Goal: Browse casually

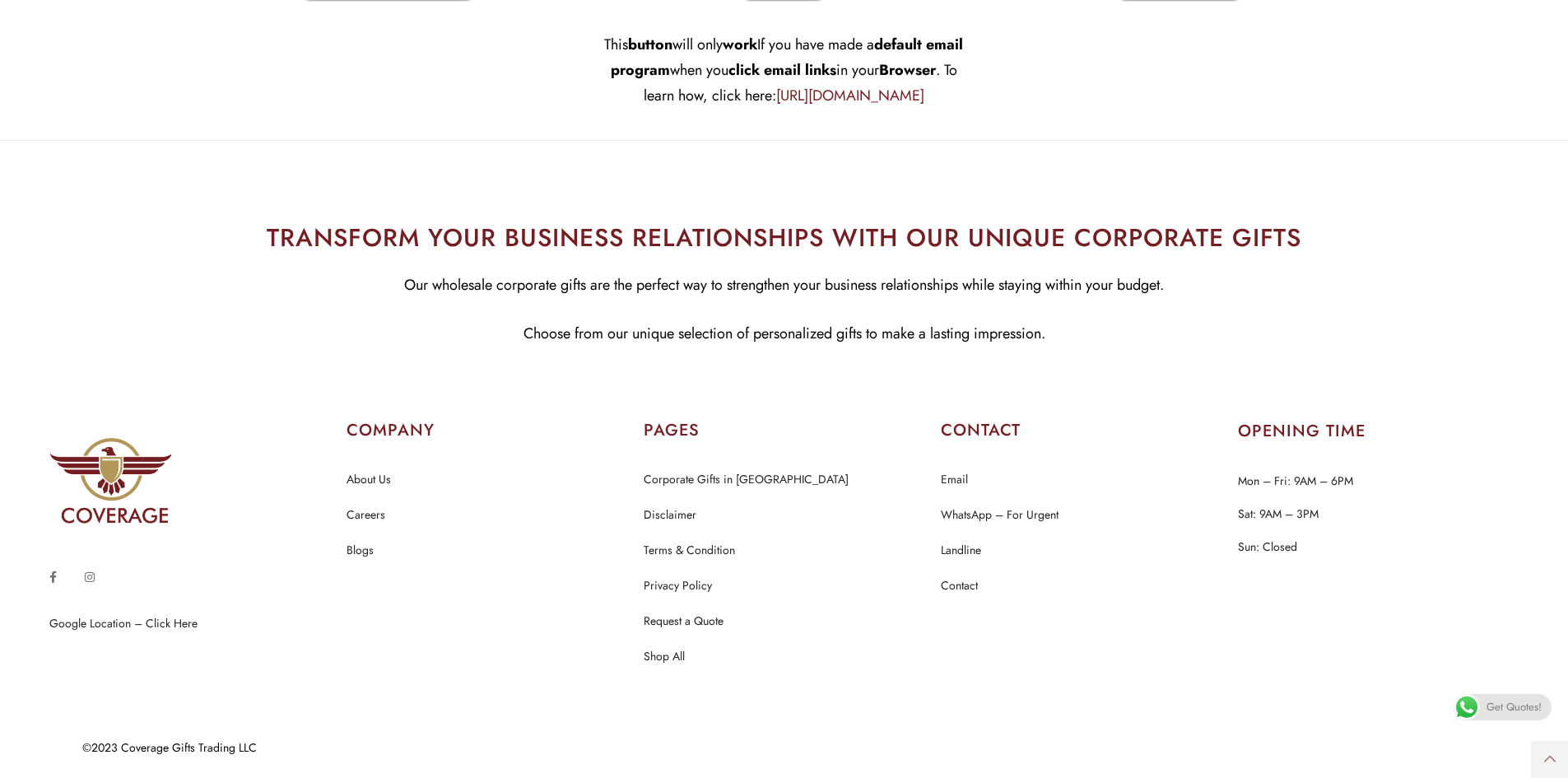
scroll to position [20005, 0]
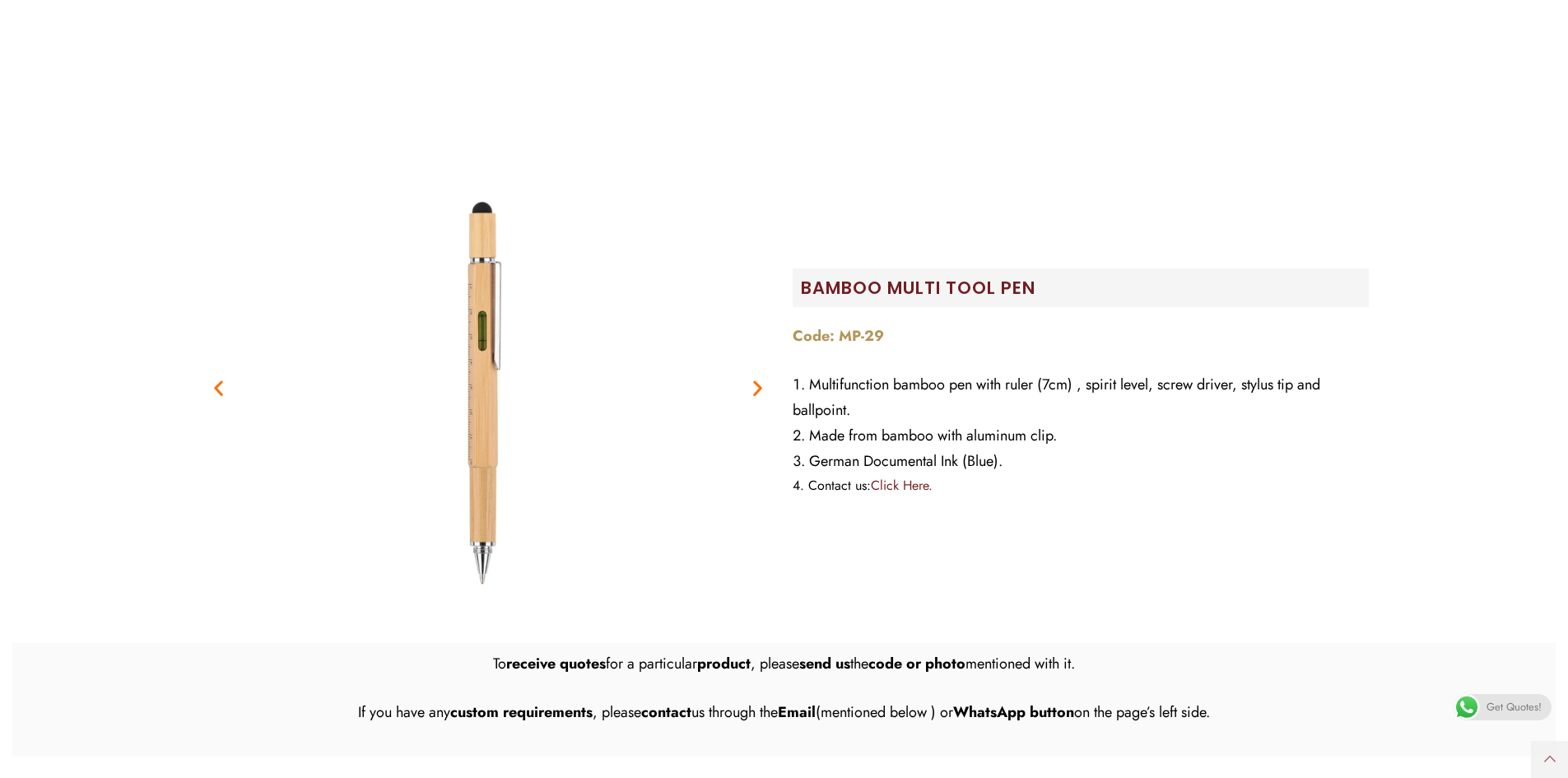
click at [748, 396] on icon "Next slide" at bounding box center [758, 388] width 21 height 21
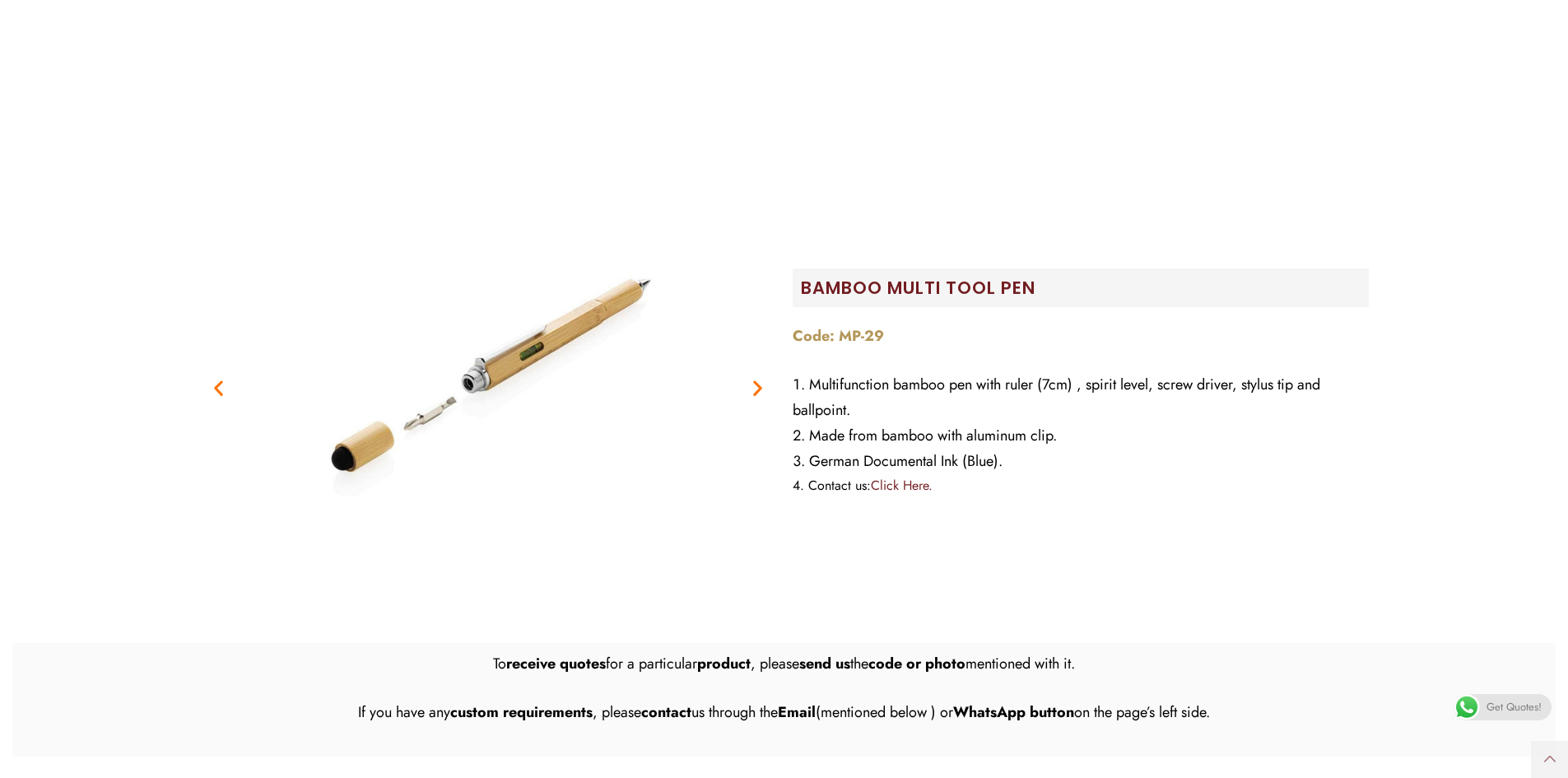
click at [743, 396] on figure "2 / 2" at bounding box center [488, 388] width 576 height 411
click at [751, 393] on icon "Next slide" at bounding box center [758, 388] width 21 height 21
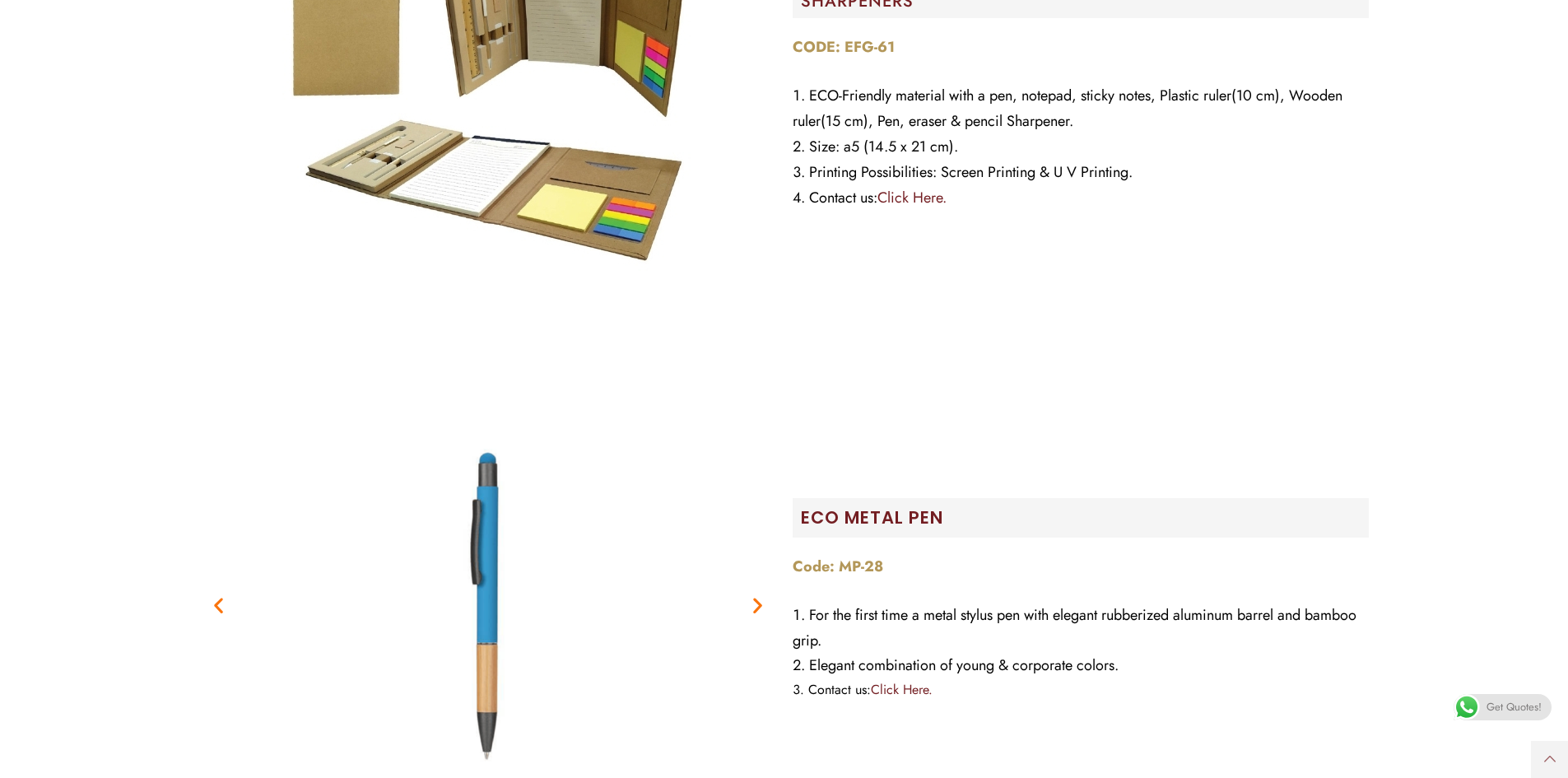
scroll to position [19511, 0]
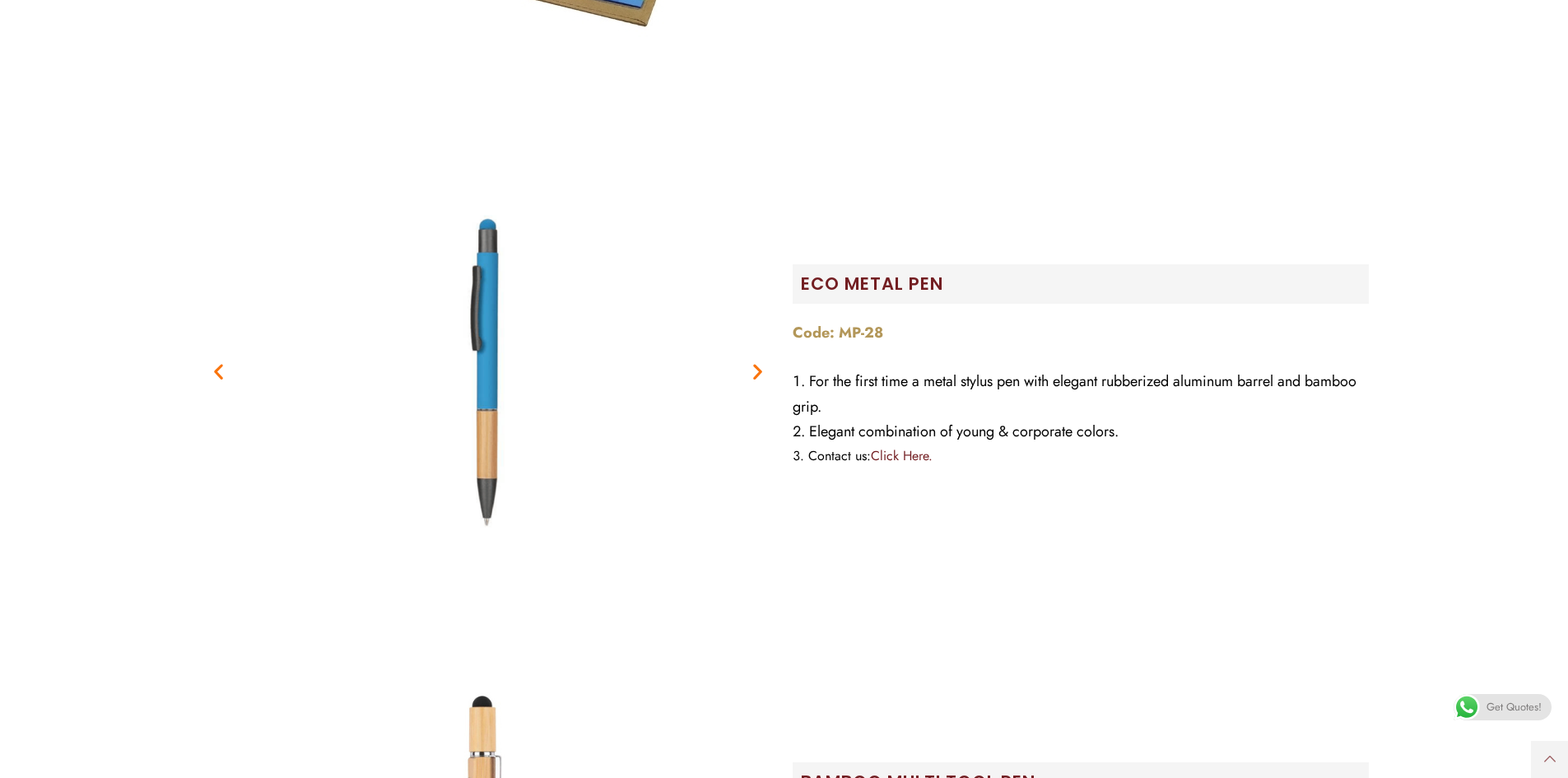
click at [741, 376] on img "2 / 3" at bounding box center [488, 370] width 576 height 576
click at [765, 369] on icon "Next slide" at bounding box center [758, 371] width 21 height 21
click at [761, 372] on icon "Next slide" at bounding box center [758, 371] width 21 height 21
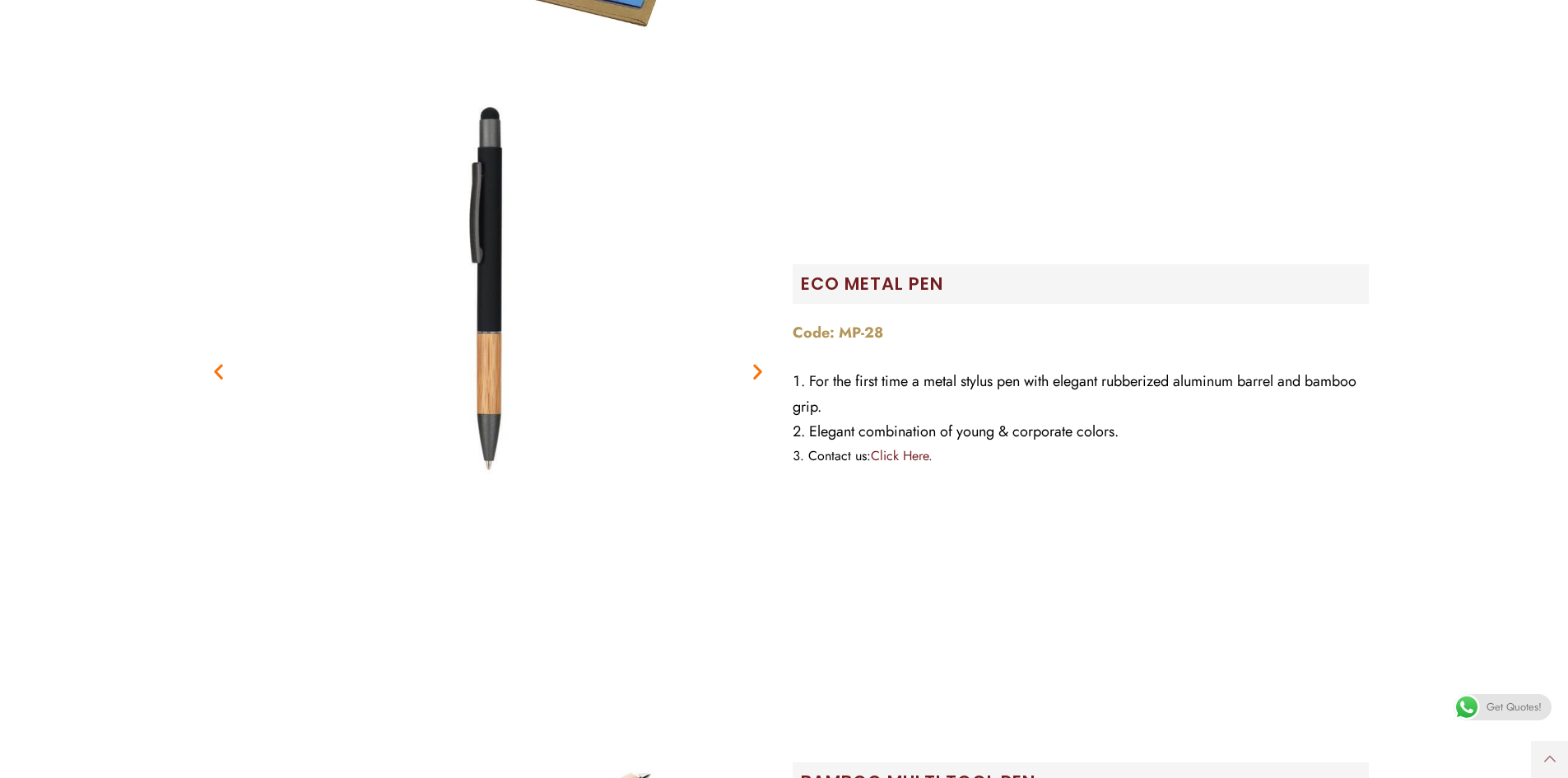
click at [761, 372] on icon "Next slide" at bounding box center [758, 371] width 21 height 21
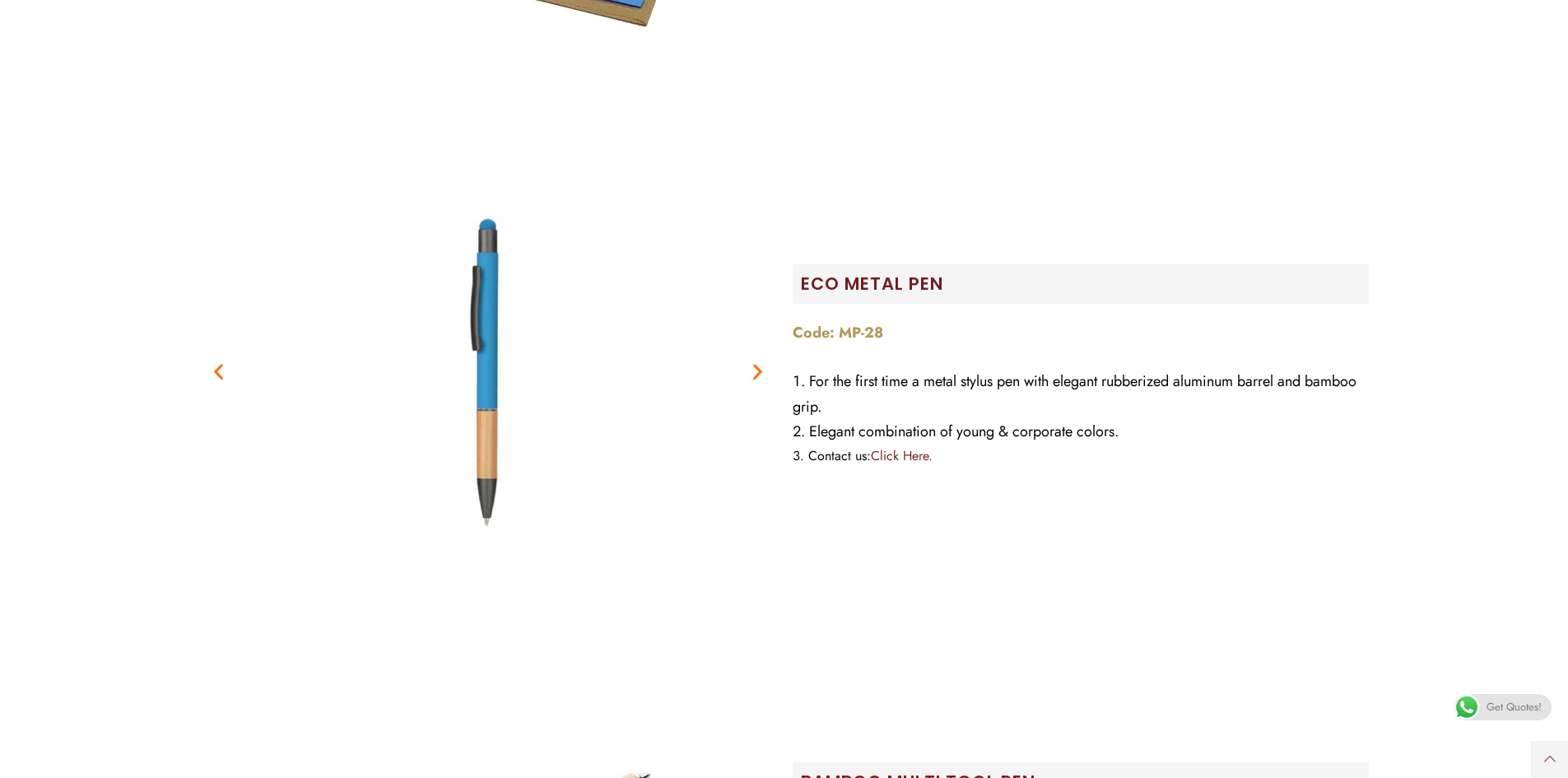
click at [761, 372] on icon "Next slide" at bounding box center [758, 371] width 21 height 21
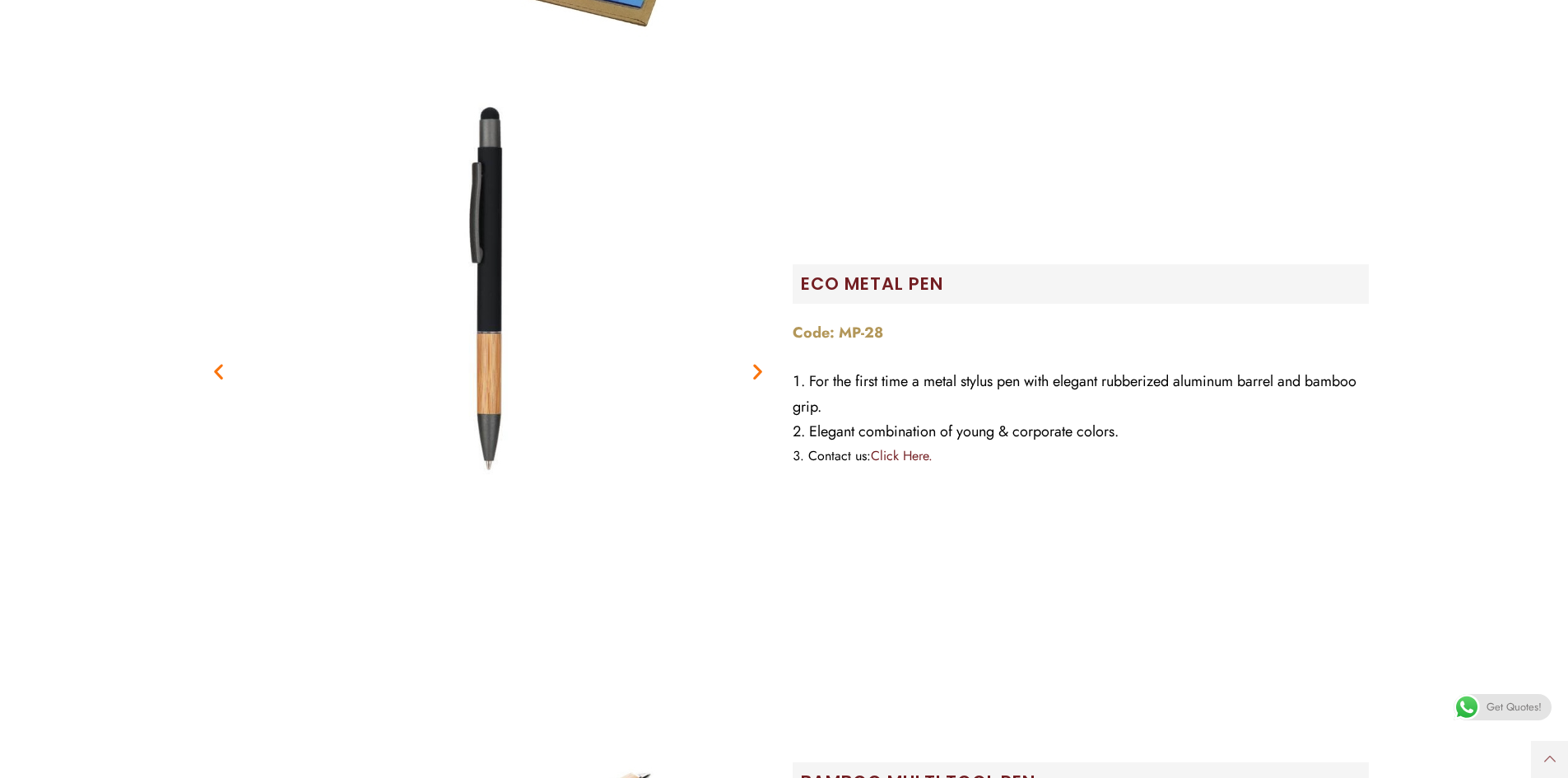
click at [760, 372] on icon "Next slide" at bounding box center [758, 371] width 21 height 21
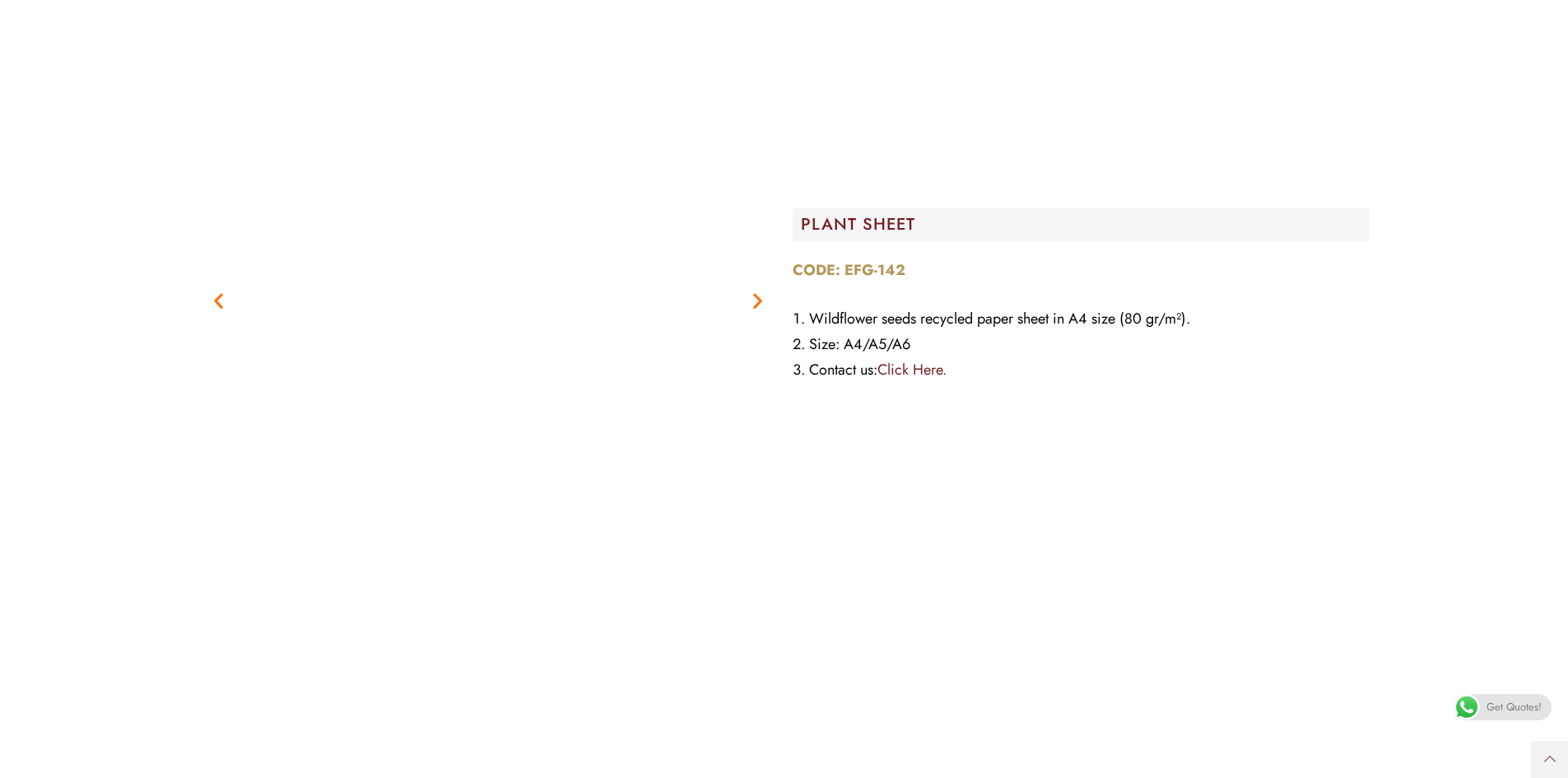
scroll to position [2716, 0]
